Goal: Find specific page/section: Find specific page/section

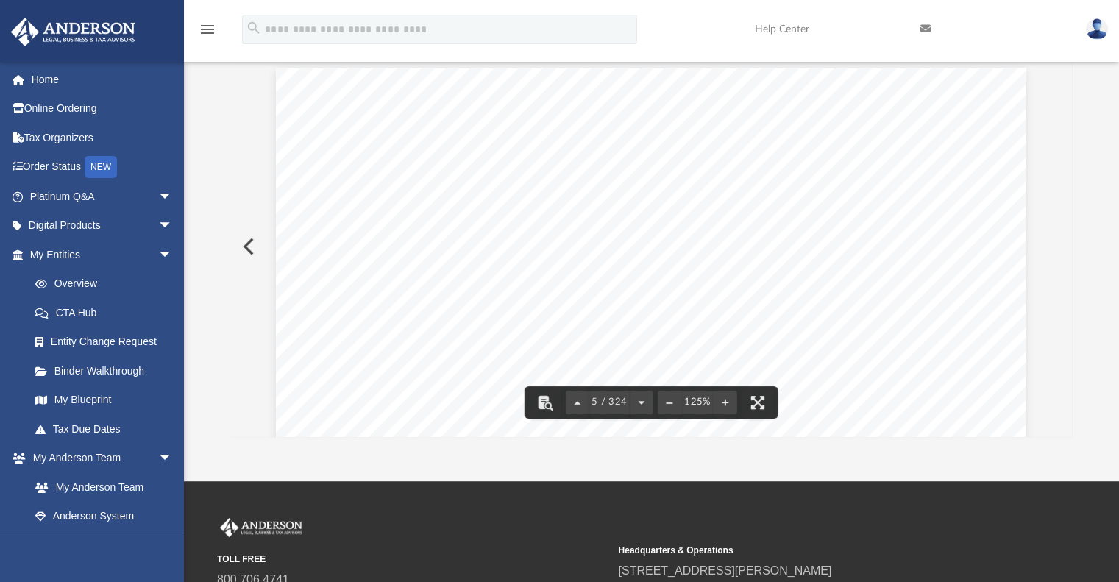
scroll to position [224, 0]
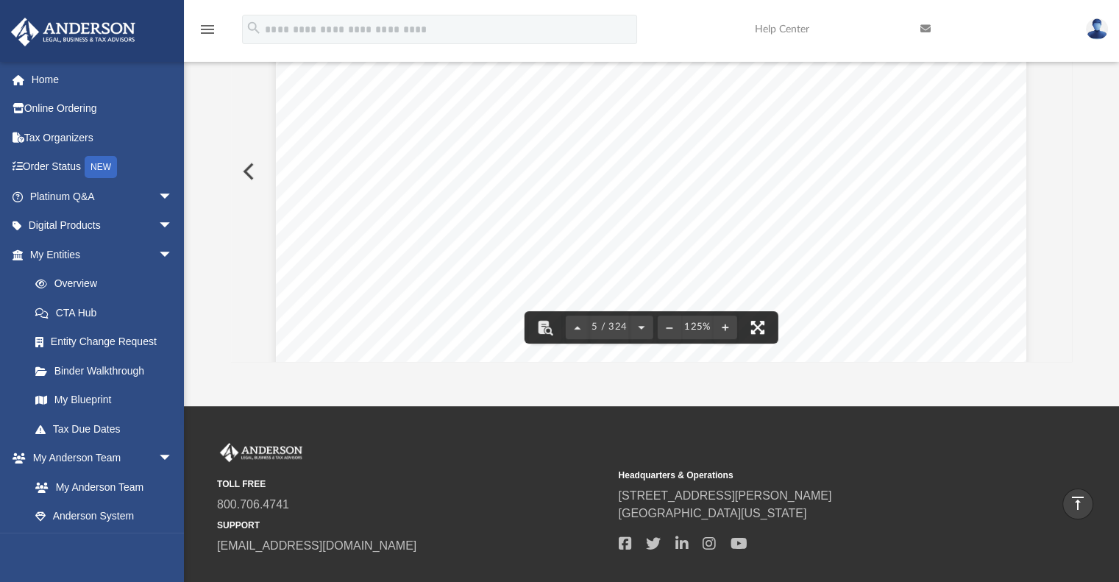
click at [756, 326] on button "File preview" at bounding box center [758, 327] width 32 height 32
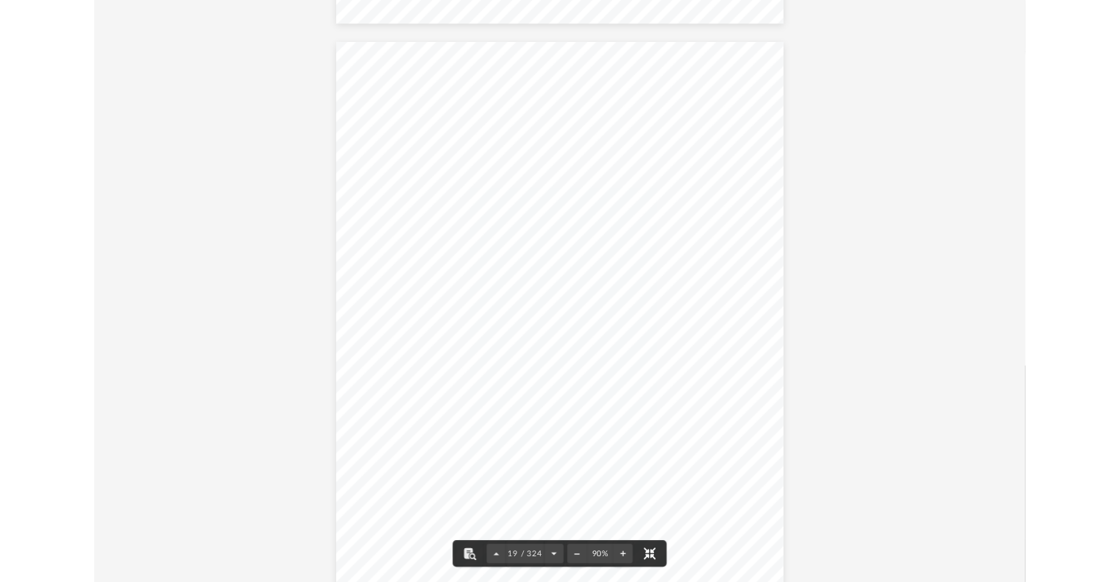
scroll to position [13347, 0]
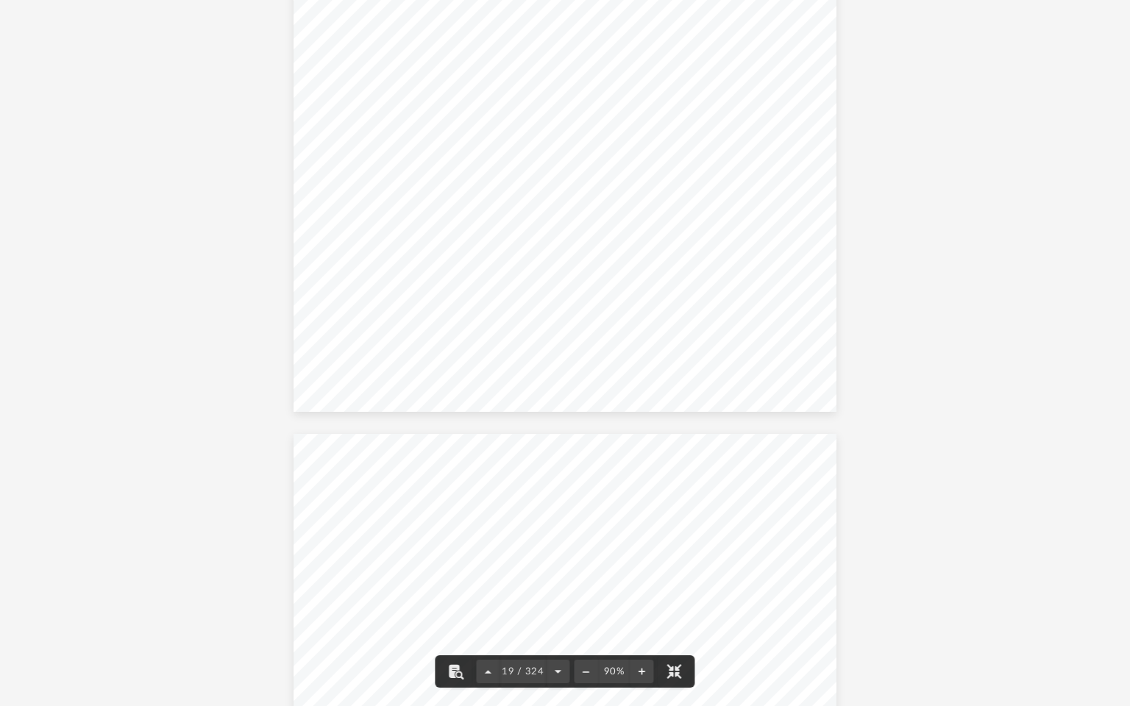
drag, startPoint x: 924, startPoint y: 76, endPoint x: 1032, endPoint y: 7, distance: 128.4
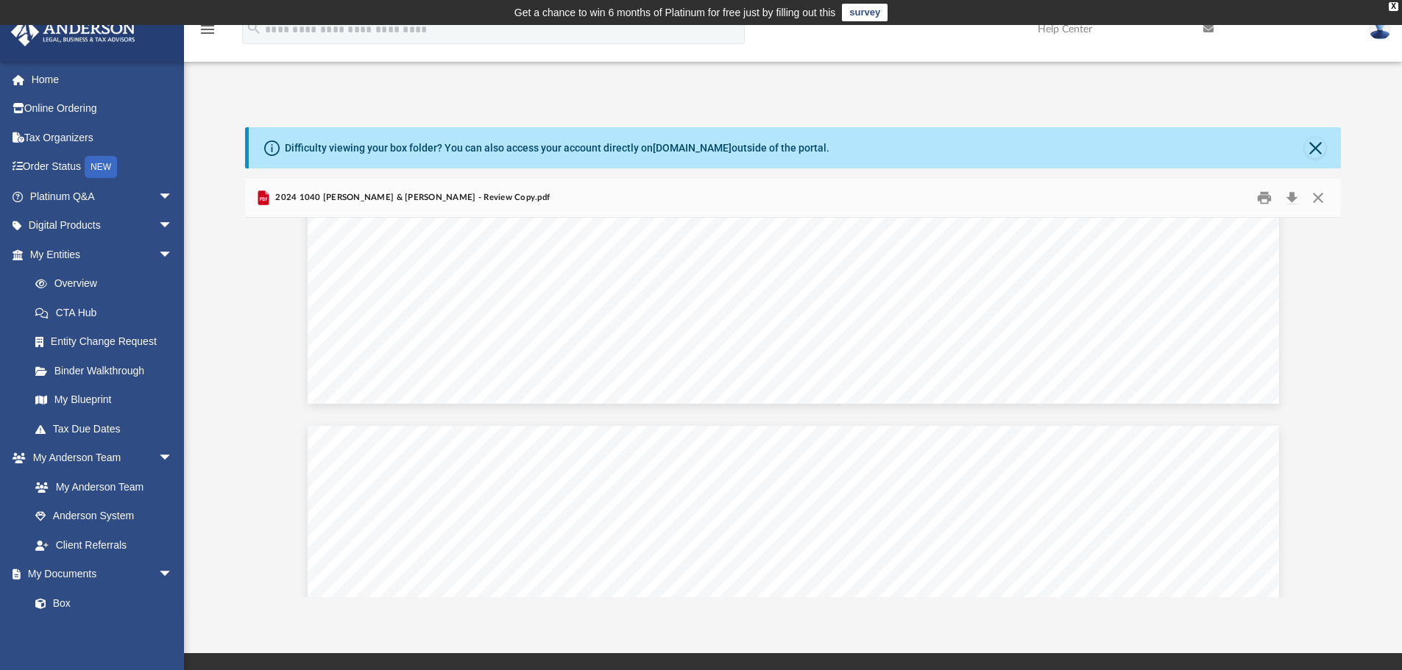
scroll to position [53711, 0]
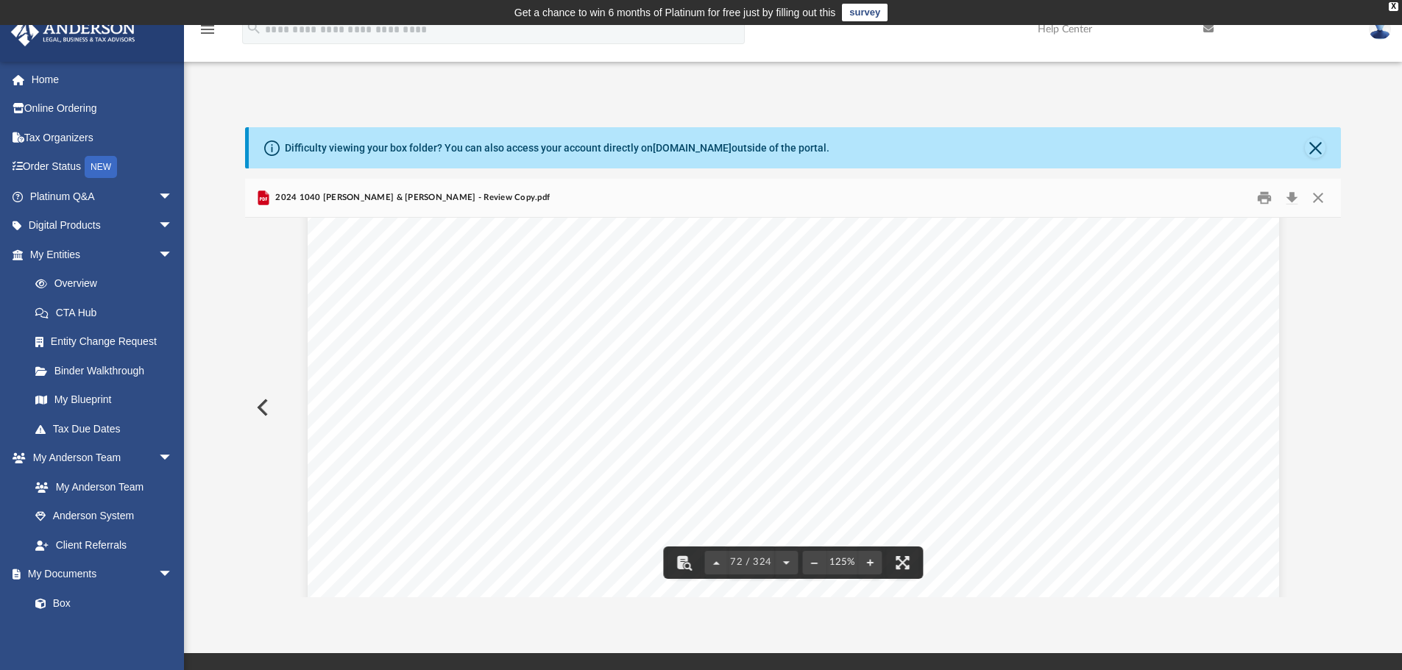
scroll to position [65289, 0]
click at [1341, 304] on div "C o n v Asset No. Line No. 428111 04-01-24 2024 DEPRECIATION AND AMORTIZATION R…" at bounding box center [793, 408] width 1096 height 380
